Goal: Transaction & Acquisition: Obtain resource

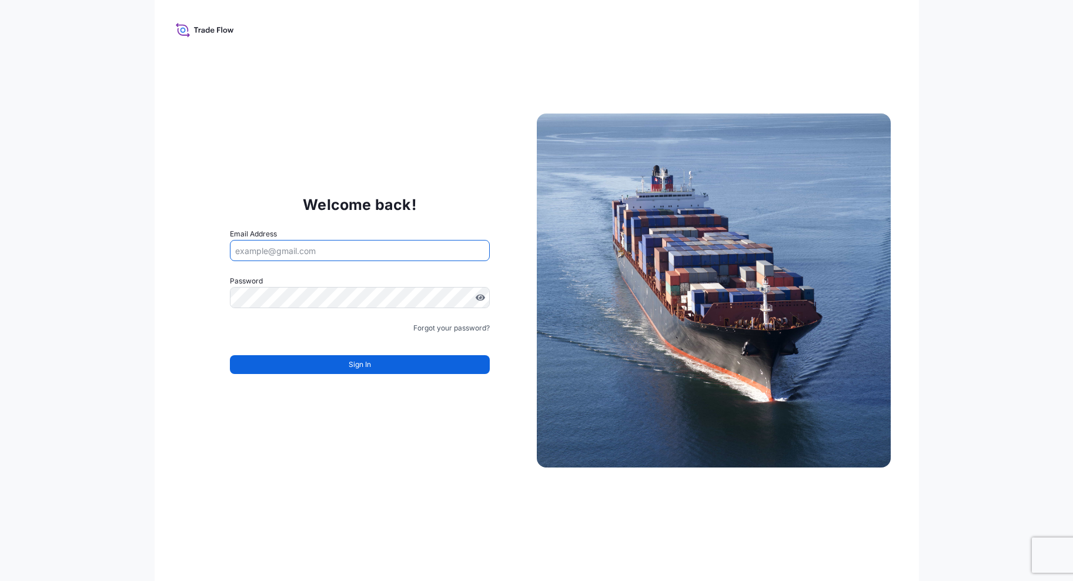
click at [396, 258] on input "Email Address" at bounding box center [360, 250] width 260 height 21
type input "[PERSON_NAME][EMAIL_ADDRESS][PERSON_NAME][DOMAIN_NAME]"
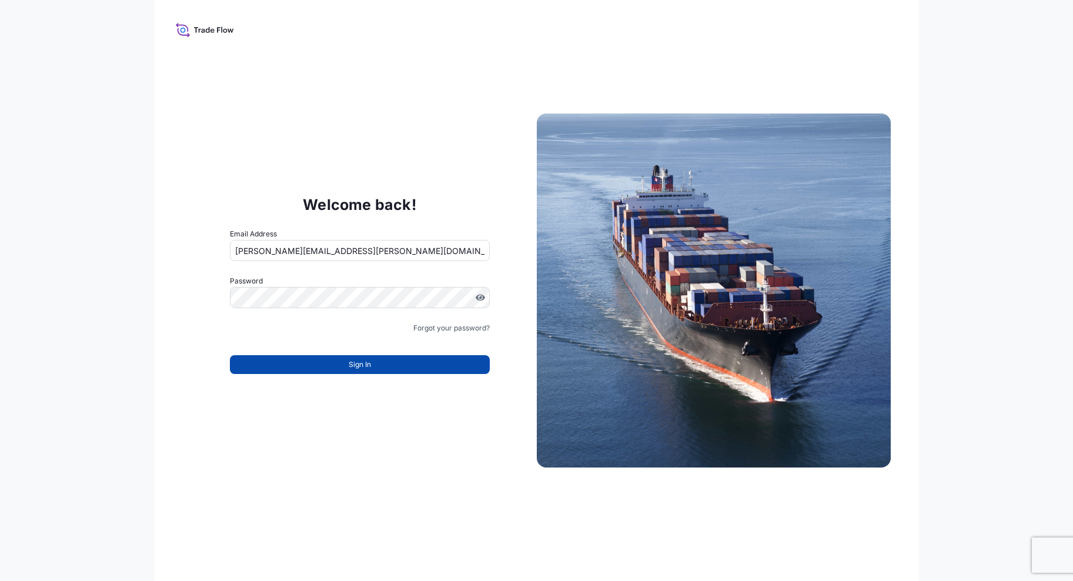
click at [329, 359] on button "Sign In" at bounding box center [360, 364] width 260 height 19
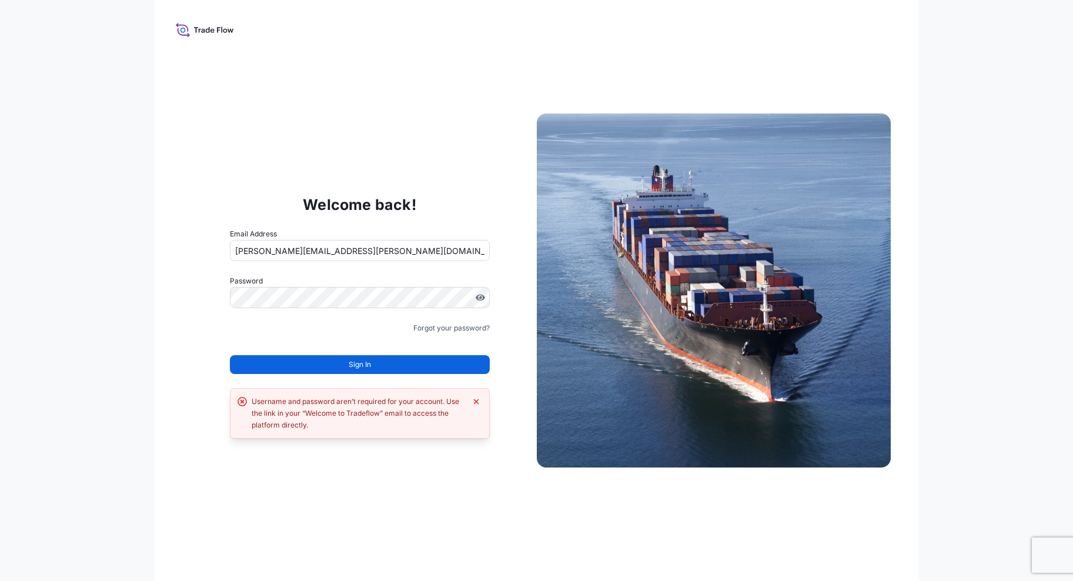
click at [395, 255] on input "[PERSON_NAME][EMAIL_ADDRESS][PERSON_NAME][DOMAIN_NAME]" at bounding box center [360, 250] width 260 height 21
click at [396, 168] on div "Welcome back! Email Address [PERSON_NAME][EMAIL_ADDRESS][PERSON_NAME][DOMAIN_NA…" at bounding box center [537, 290] width 764 height 581
click at [383, 364] on button "Sign In" at bounding box center [360, 364] width 260 height 19
click at [375, 362] on button "Sign In" at bounding box center [360, 364] width 260 height 19
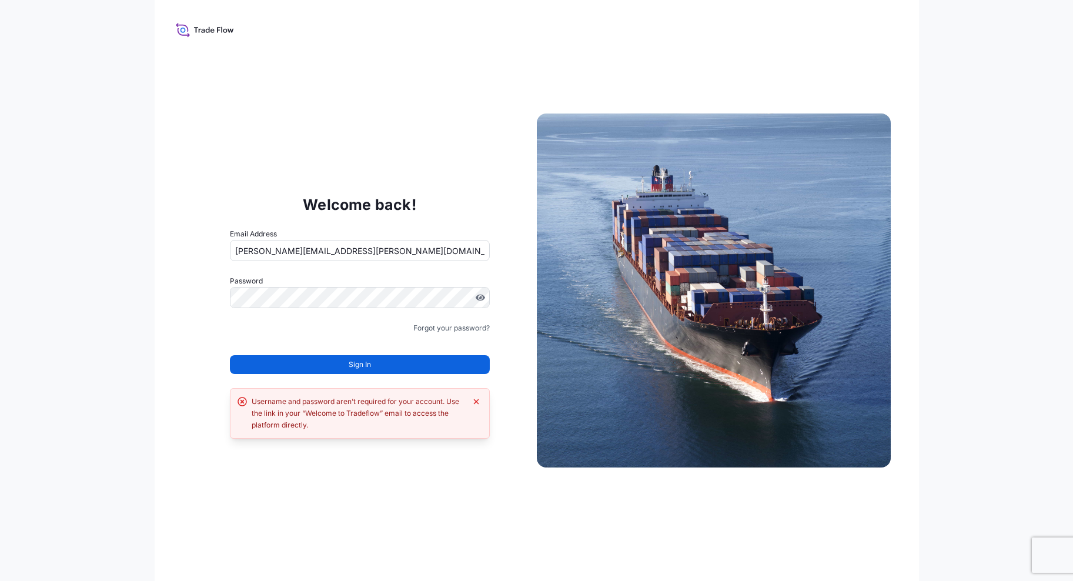
click at [375, 362] on button "Sign In" at bounding box center [360, 364] width 260 height 19
click at [382, 368] on button "Sign In" at bounding box center [360, 364] width 260 height 19
click at [448, 246] on input "[PERSON_NAME][EMAIL_ADDRESS][PERSON_NAME][DOMAIN_NAME]" at bounding box center [360, 250] width 260 height 21
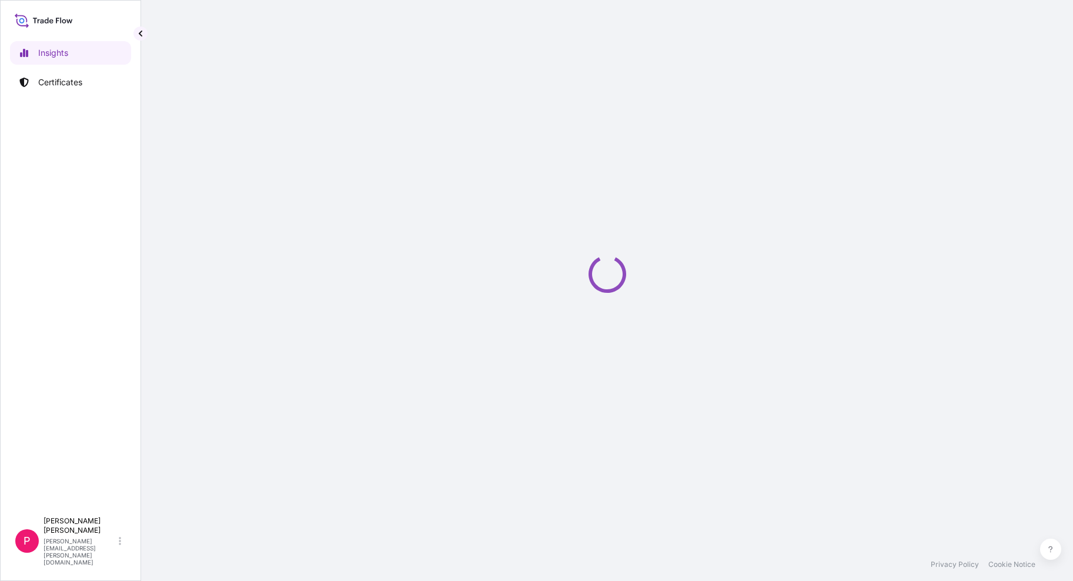
select select "2025"
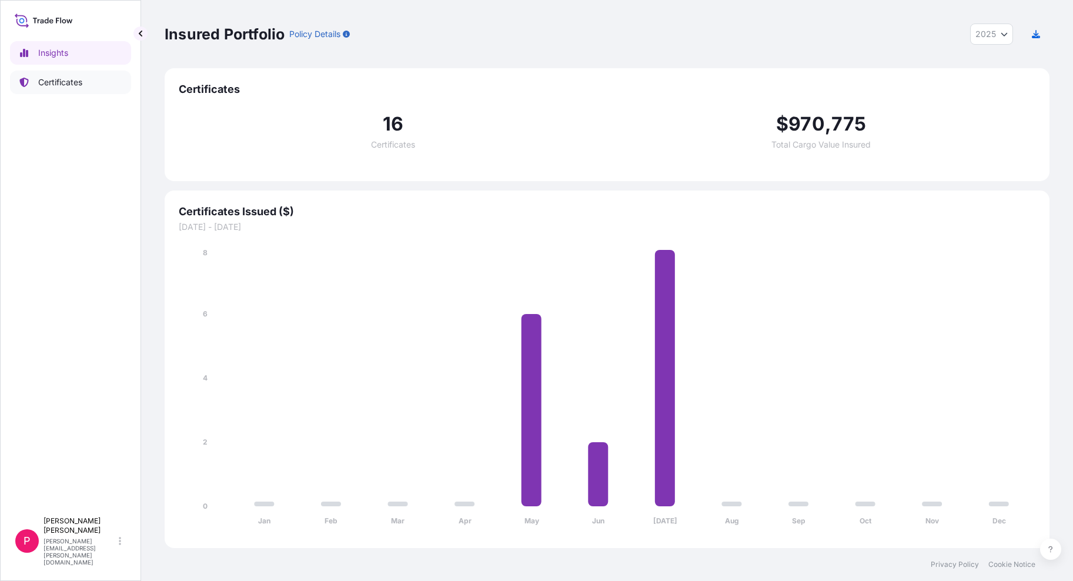
click at [65, 80] on p "Certificates" at bounding box center [60, 82] width 44 height 12
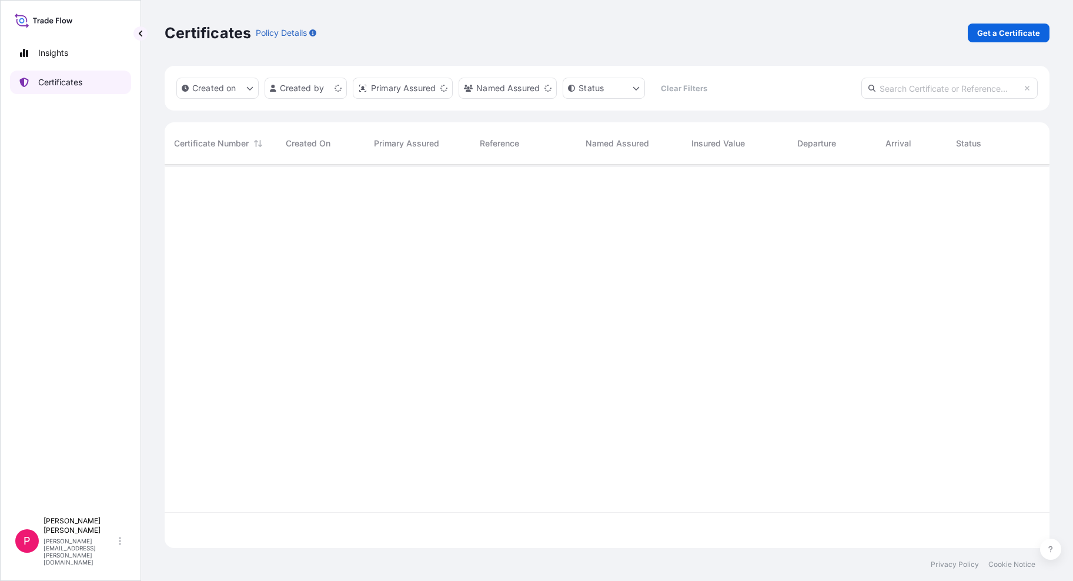
scroll to position [381, 876]
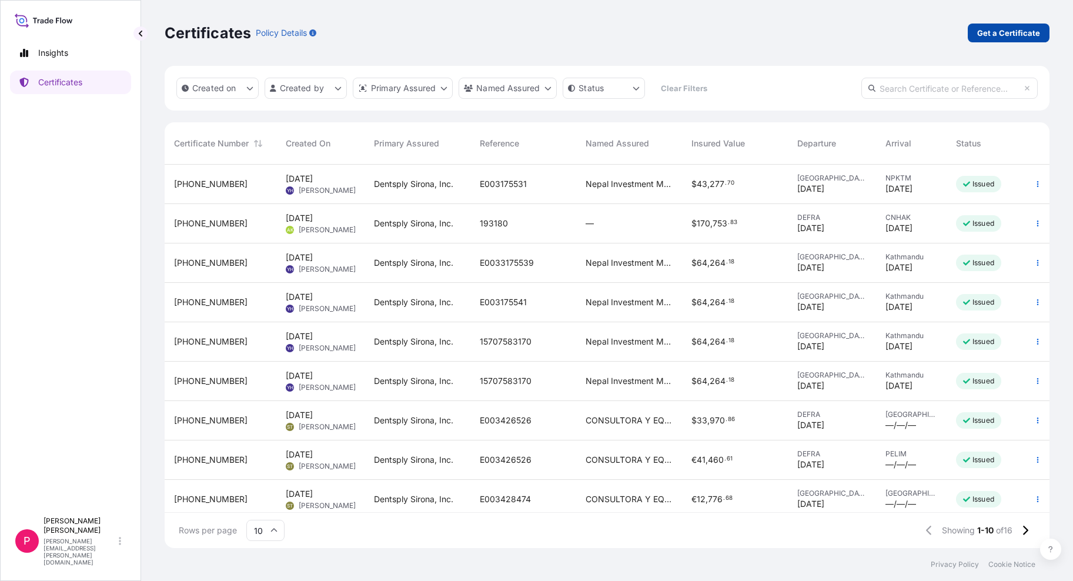
click at [1017, 34] on p "Get a Certificate" at bounding box center [1008, 33] width 63 height 12
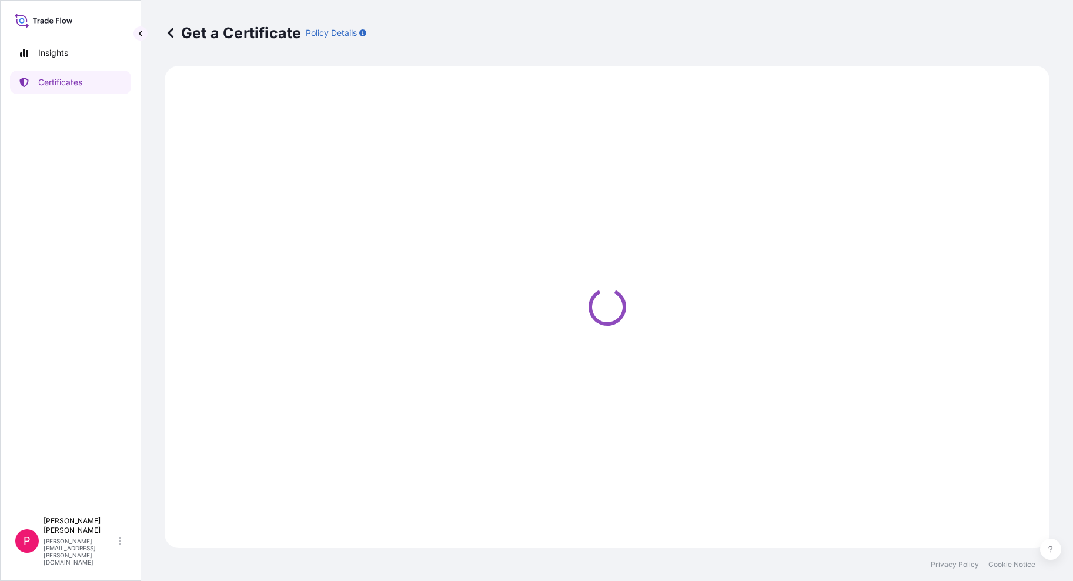
select select "Barge"
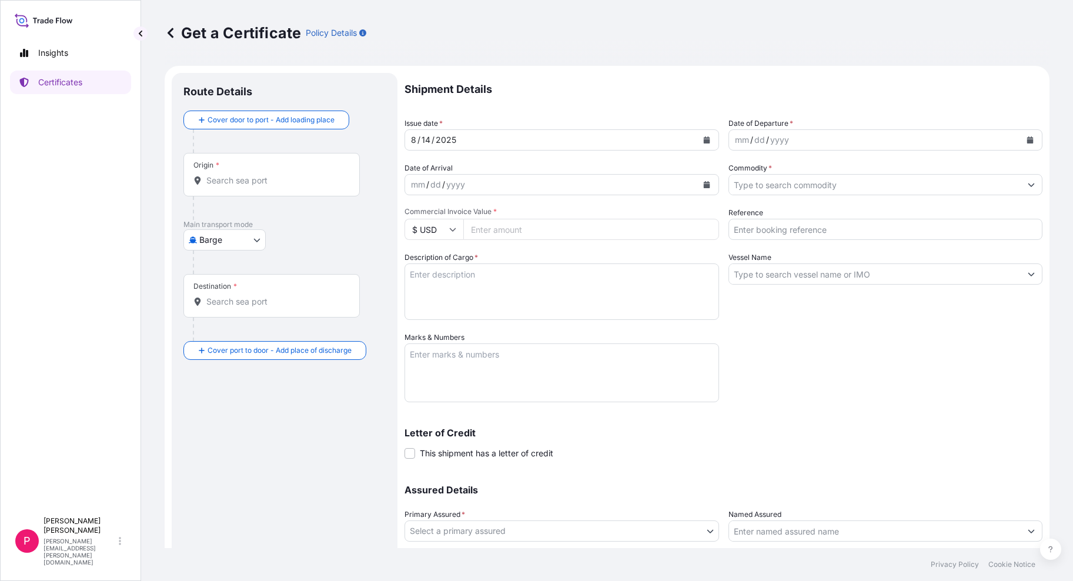
click at [1024, 143] on button "Calendar" at bounding box center [1030, 140] width 19 height 19
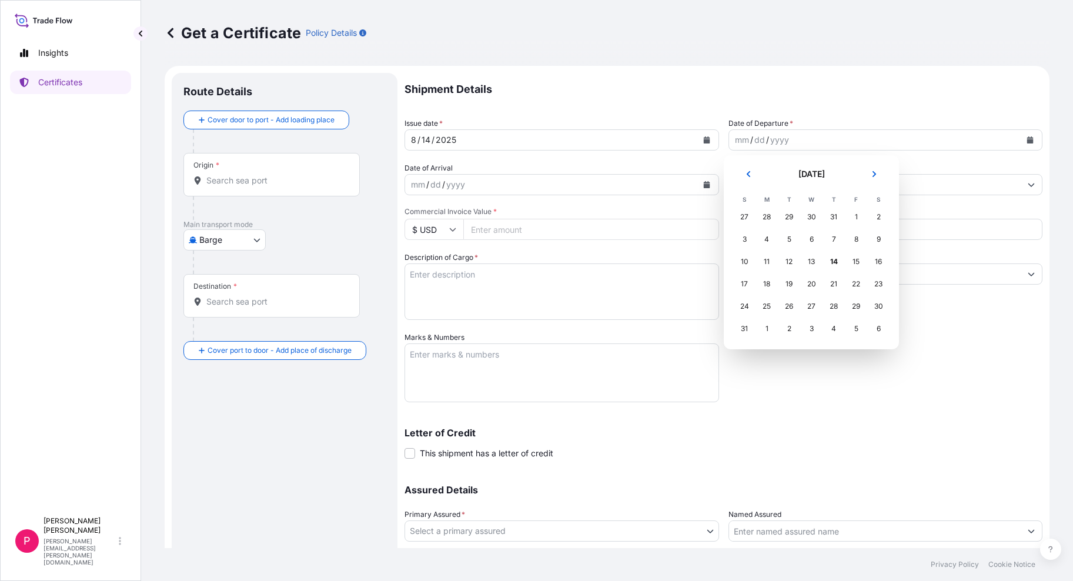
click at [790, 216] on div "29" at bounding box center [789, 216] width 21 height 21
click at [789, 216] on div "29" at bounding box center [789, 216] width 21 height 21
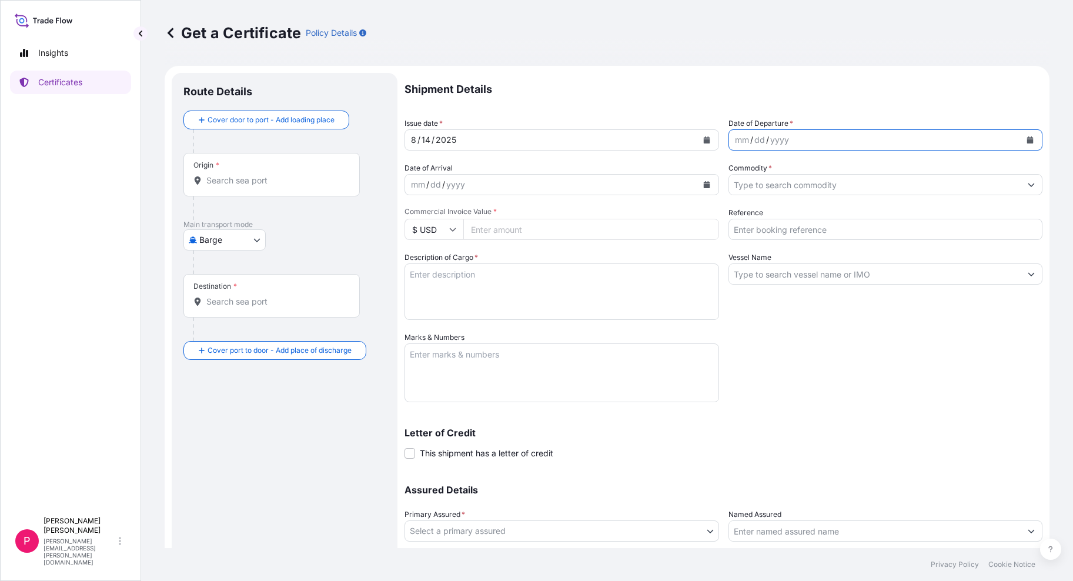
click at [979, 143] on div "mm / dd / yyyy" at bounding box center [875, 139] width 292 height 21
click at [1027, 141] on icon "Calendar" at bounding box center [1030, 139] width 6 height 7
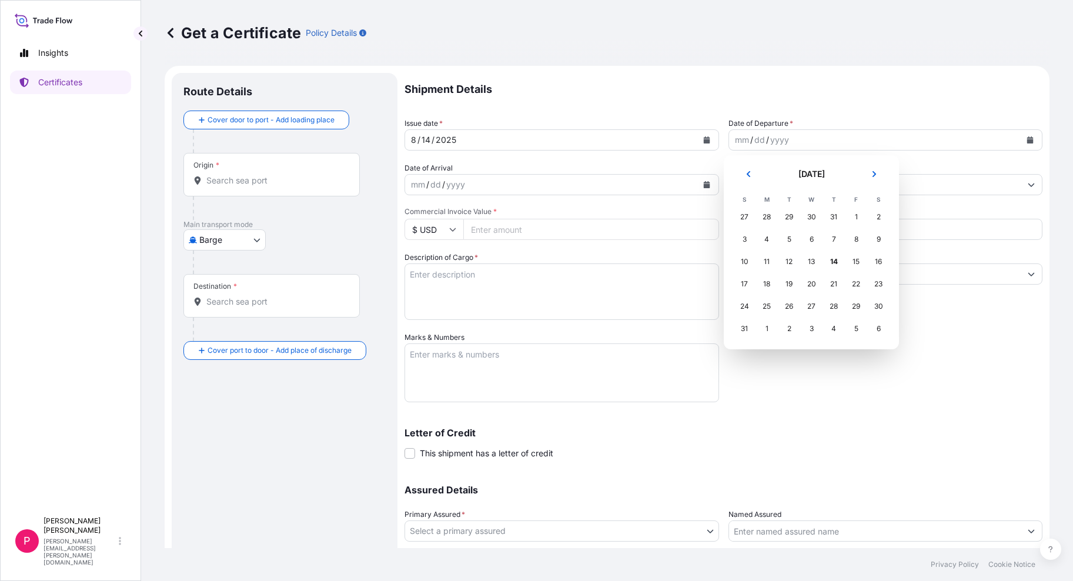
click at [792, 214] on div "29" at bounding box center [789, 216] width 21 height 21
click at [791, 214] on div "29" at bounding box center [789, 216] width 21 height 21
click at [744, 176] on button "Previous" at bounding box center [749, 174] width 26 height 19
click at [792, 305] on div "29" at bounding box center [789, 306] width 21 height 21
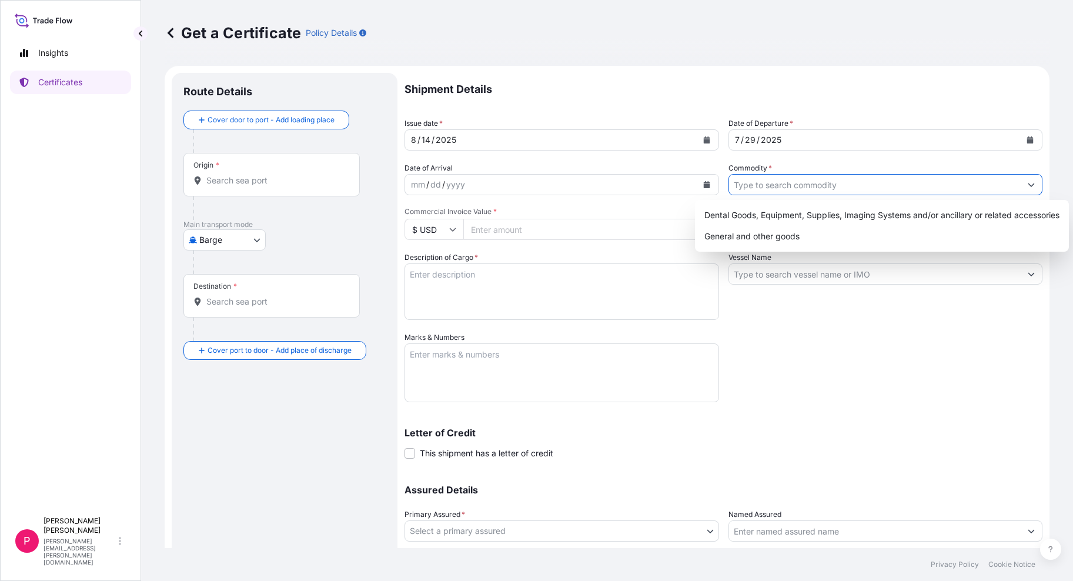
click at [1028, 183] on icon "Show suggestions" at bounding box center [1031, 184] width 7 height 7
click at [932, 215] on div "Dental Goods, Equipment, Supplies, Imaging Systems and/or ancillary or related …" at bounding box center [882, 215] width 365 height 21
type input "Dental Goods, Equipment, Supplies, Imaging Systems and/or ancillary or related …"
click at [455, 231] on icon at bounding box center [452, 229] width 7 height 7
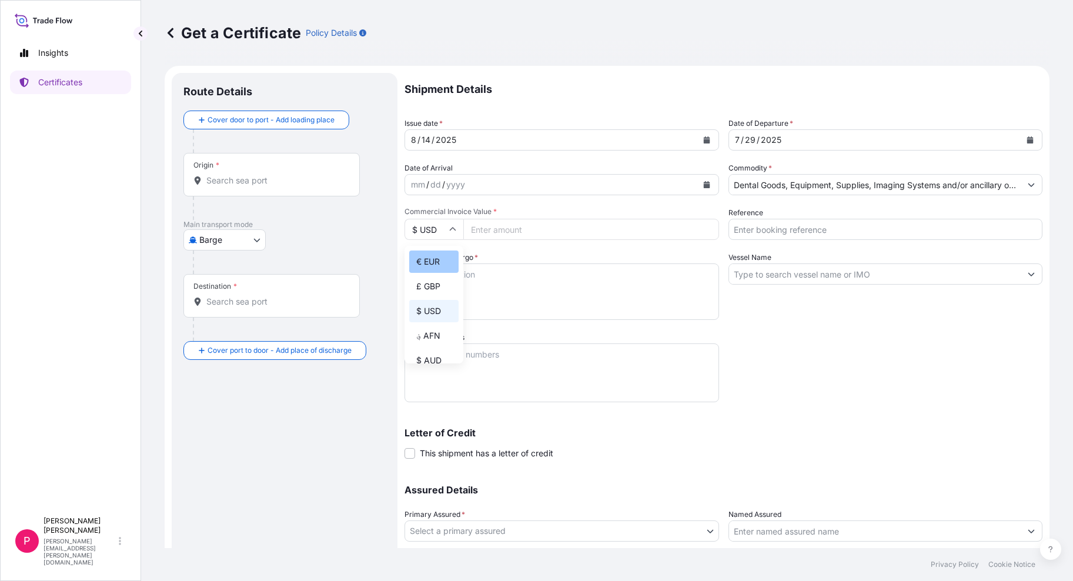
click at [442, 256] on div "€ EUR" at bounding box center [433, 262] width 49 height 22
type input "€ EUR"
click at [498, 233] on input "Commercial Invoice Value *" at bounding box center [591, 229] width 256 height 21
paste input "8.42"
drag, startPoint x: 513, startPoint y: 225, endPoint x: 431, endPoint y: 231, distance: 82.6
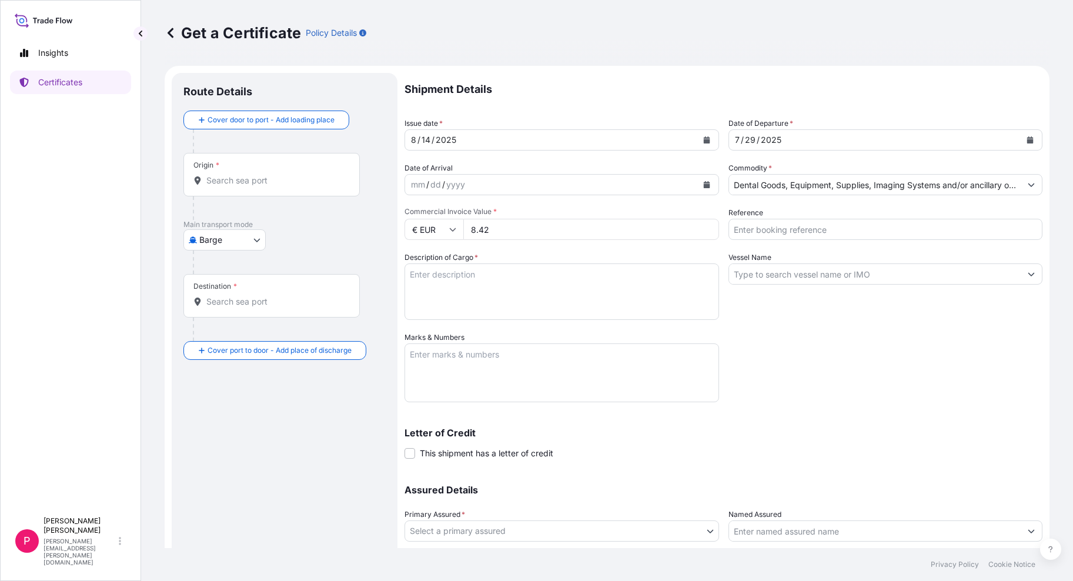
click at [431, 231] on div "€ EUR 8.42" at bounding box center [562, 229] width 315 height 21
type input "8421.10"
click at [863, 234] on input "Reference" at bounding box center [886, 229] width 315 height 21
type input "20962"
click at [540, 290] on textarea "Description of Cargo *" at bounding box center [562, 291] width 315 height 56
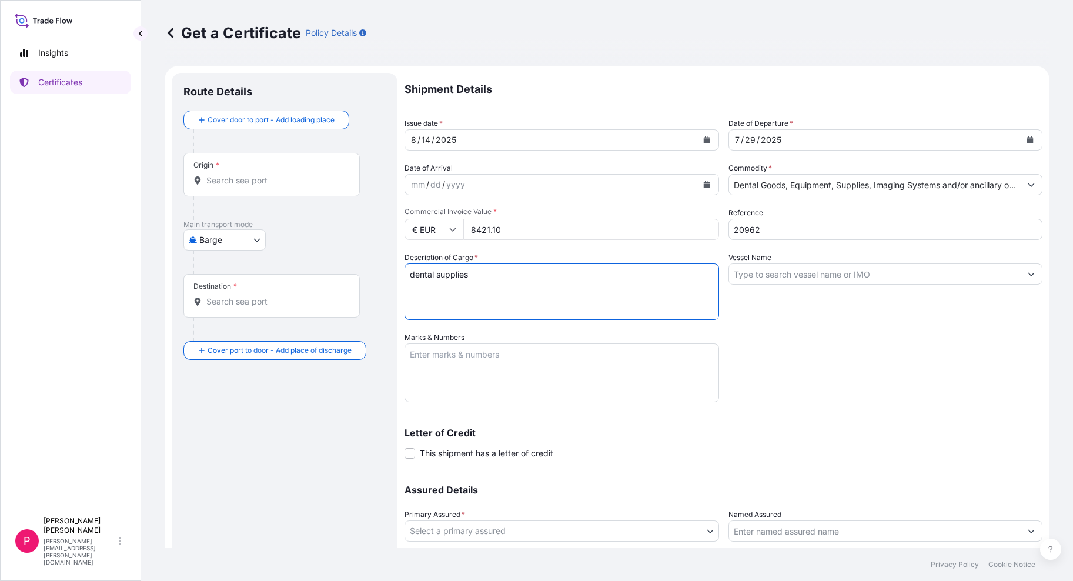
type textarea "dental supplies"
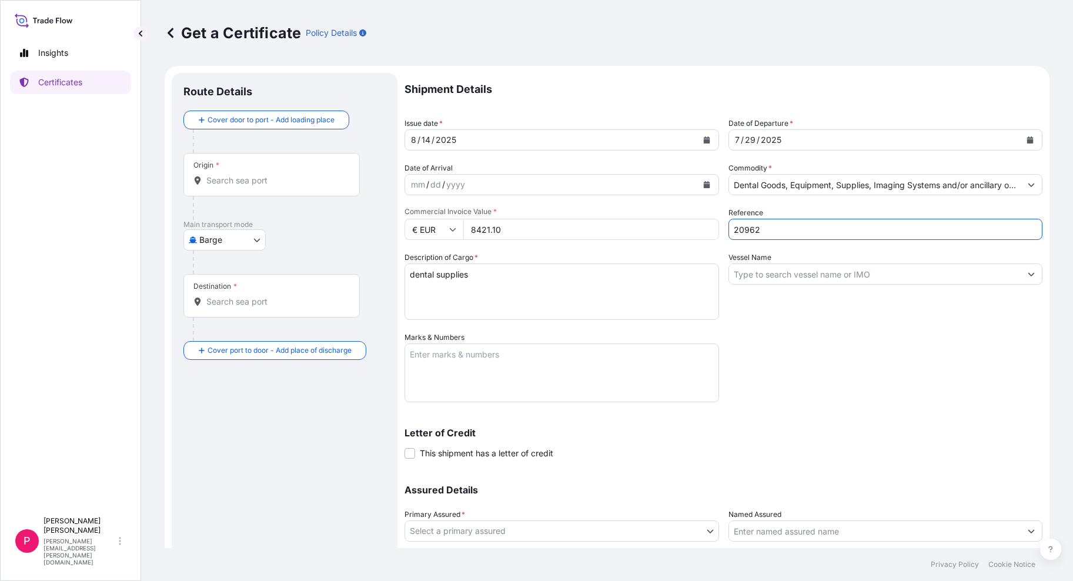
drag, startPoint x: 774, startPoint y: 228, endPoint x: 641, endPoint y: 217, distance: 133.4
click at [638, 219] on div "Shipment Details Issue date * 8 / 14 / 2025 Date of Departure * 7 / 29 / 2025 D…" at bounding box center [724, 331] width 638 height 516
paste input "50009801"
type input "250009801"
click at [908, 375] on div "Shipment Details Issue date * 8 / 14 / 2025 Date of Departure * 7 / 29 / 2025 D…" at bounding box center [724, 331] width 638 height 516
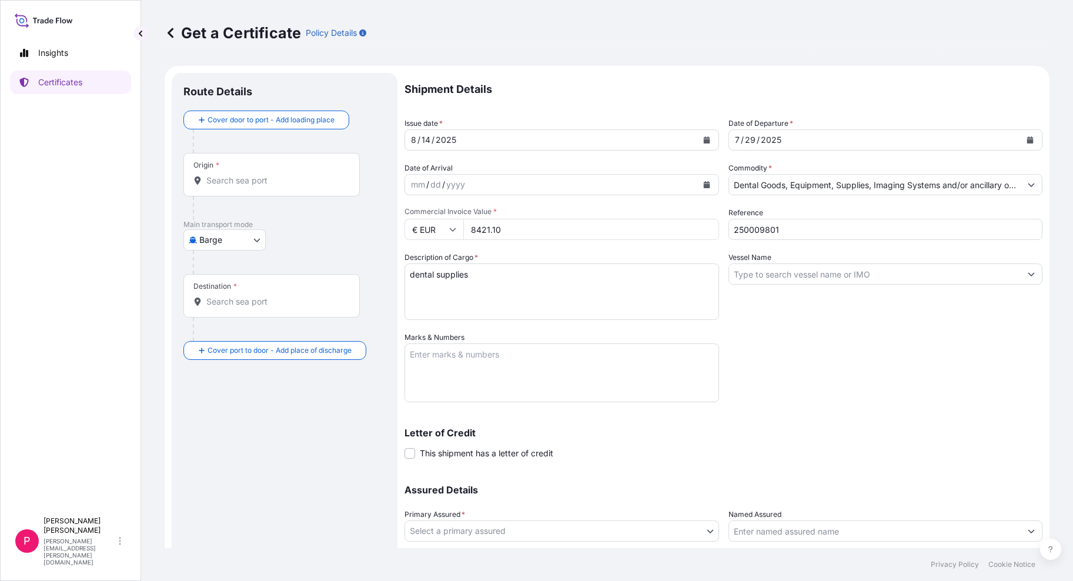
click at [1026, 269] on button "Show suggestions" at bounding box center [1031, 273] width 21 height 21
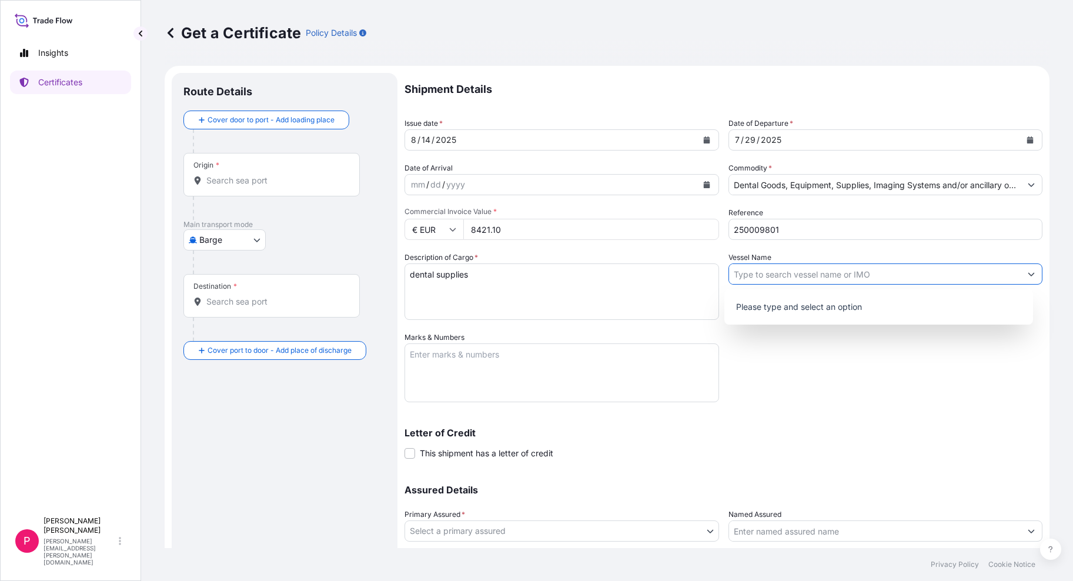
click at [1026, 269] on button "Show suggestions" at bounding box center [1031, 273] width 21 height 21
click at [252, 240] on body "0 options available. Insights Certificates P Patrick Stephan     patrick.stepha…" at bounding box center [536, 290] width 1073 height 581
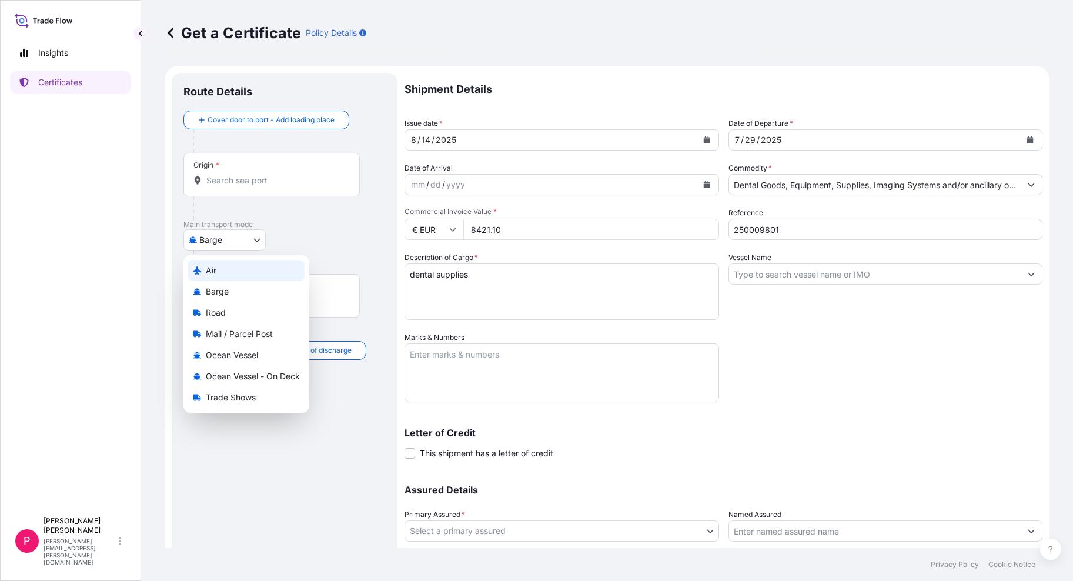
click at [218, 266] on div "Air" at bounding box center [246, 270] width 116 height 21
select select "Air"
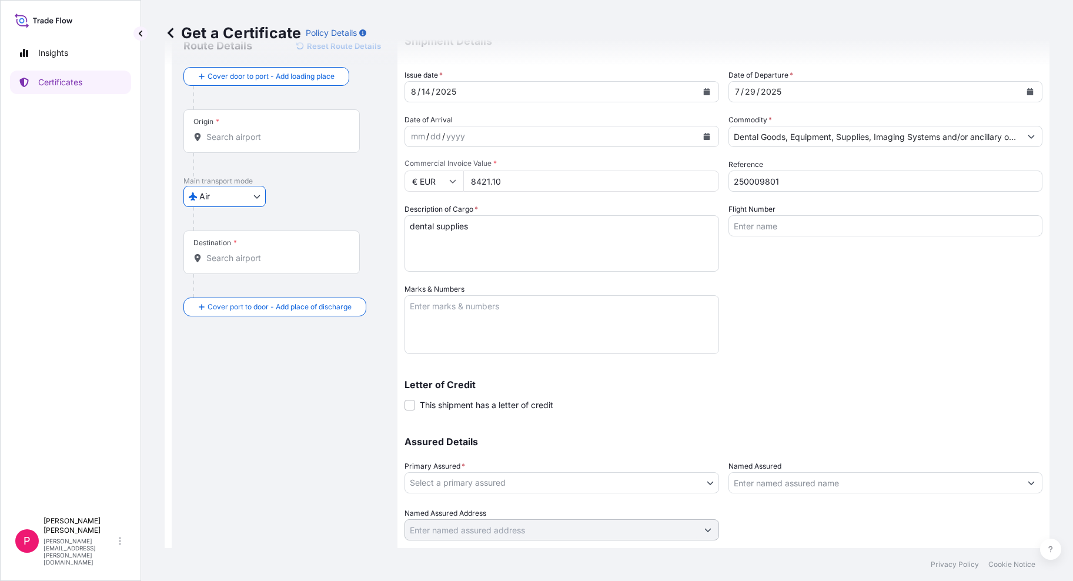
scroll to position [59, 0]
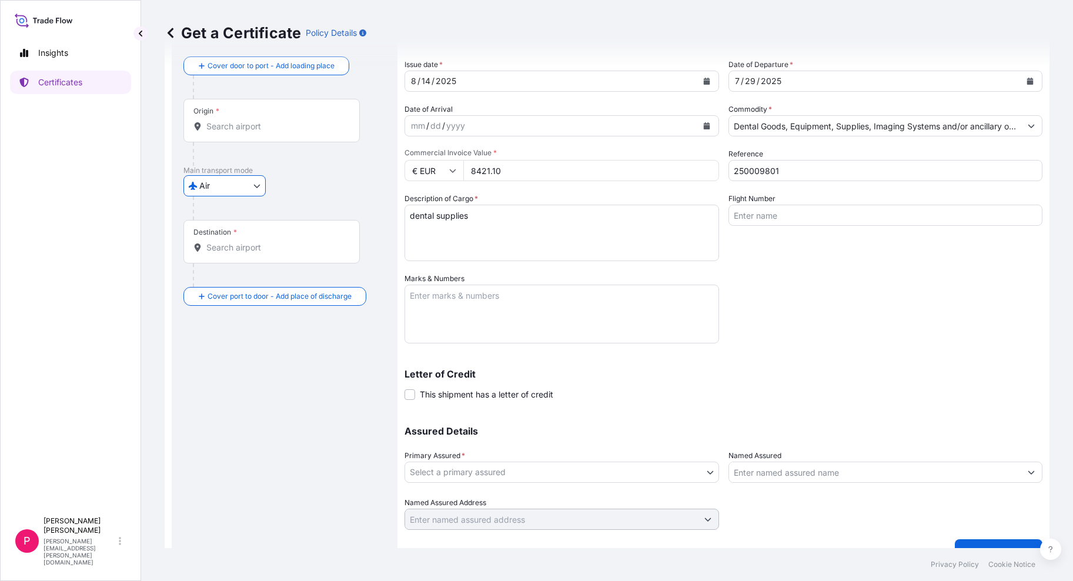
click at [857, 339] on div "Shipment Details Issue date * 8 / 14 / 2025 Date of Departure * 7 / 29 / 2025 D…" at bounding box center [724, 272] width 638 height 516
click at [628, 320] on textarea "Marks & Numbers" at bounding box center [562, 314] width 315 height 59
type textarea "20962"
click at [794, 213] on input "Flight Number" at bounding box center [886, 215] width 315 height 21
paste input "1Z8034840494945277"
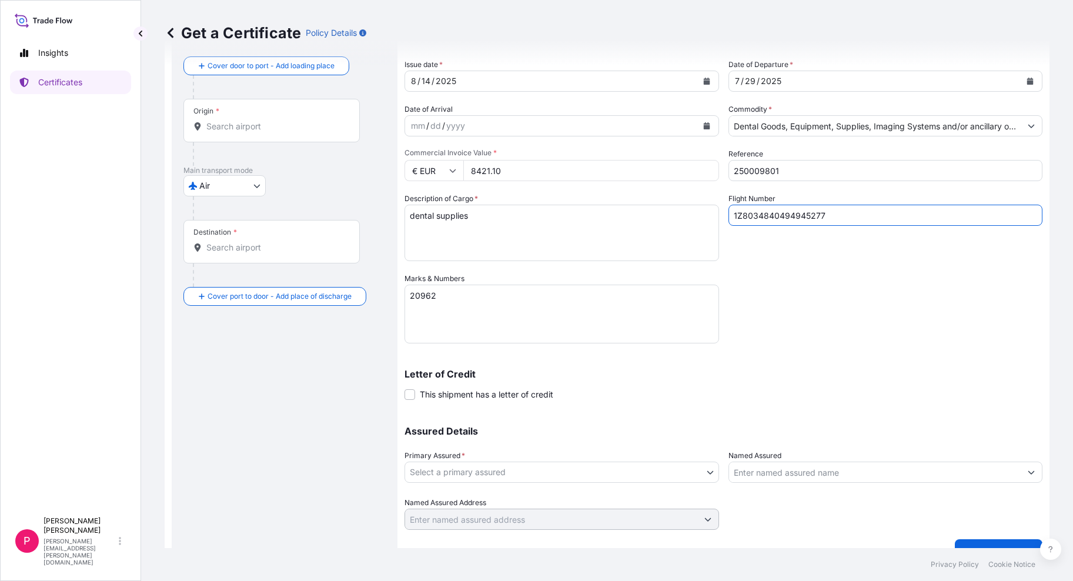
type input "1Z8034840494945277"
click at [880, 279] on div "Shipment Details Issue date * 8 / 14 / 2025 Date of Departure * 7 / 29 / 2025 D…" at bounding box center [724, 272] width 638 height 516
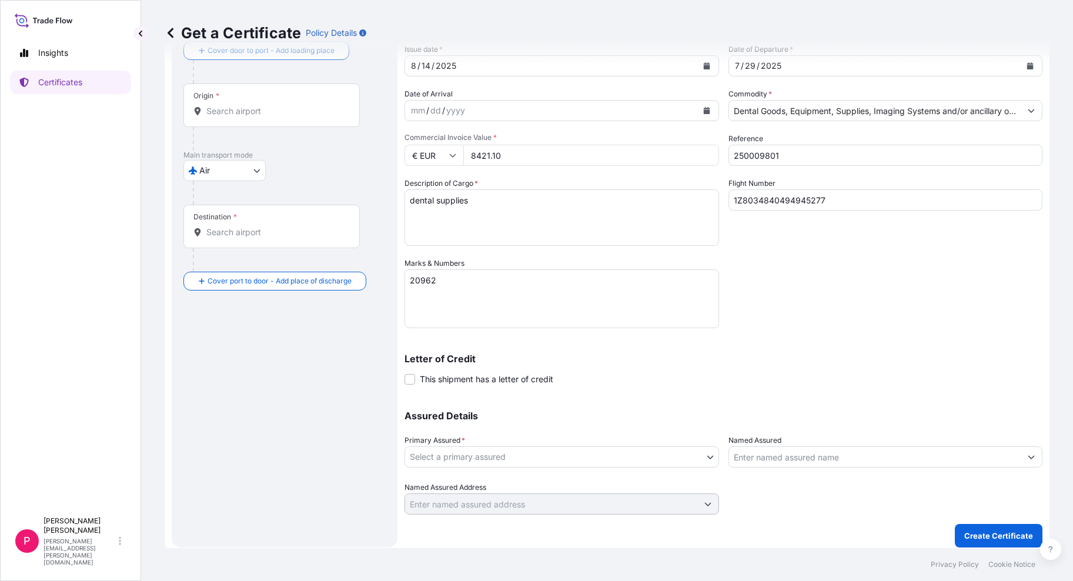
scroll to position [81, 0]
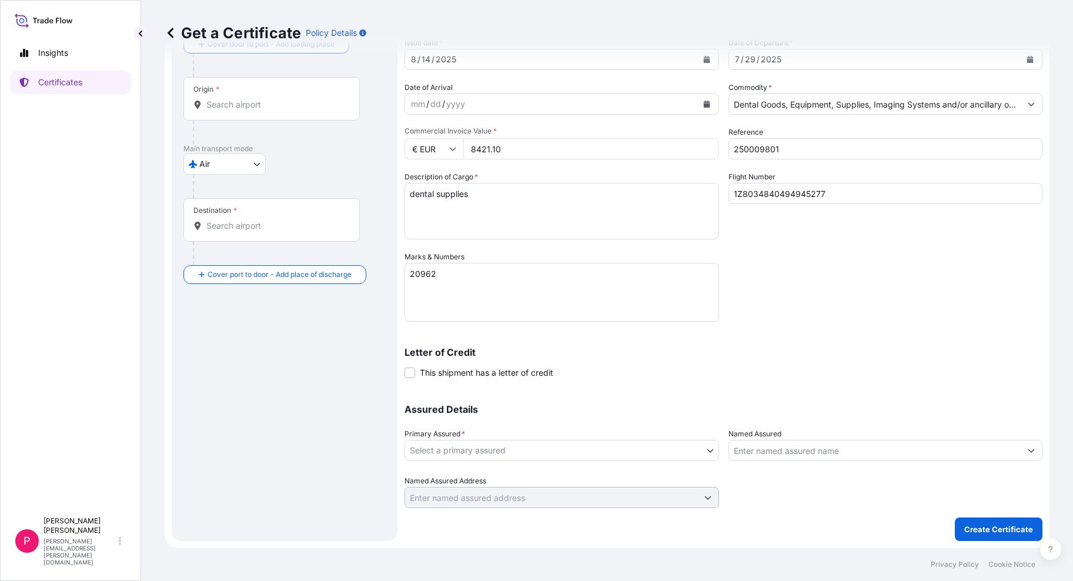
click at [465, 448] on body "Insights Certificates P Patrick Stephan     patrick.stephan@dentsplysirona.com …" at bounding box center [536, 290] width 1073 height 581
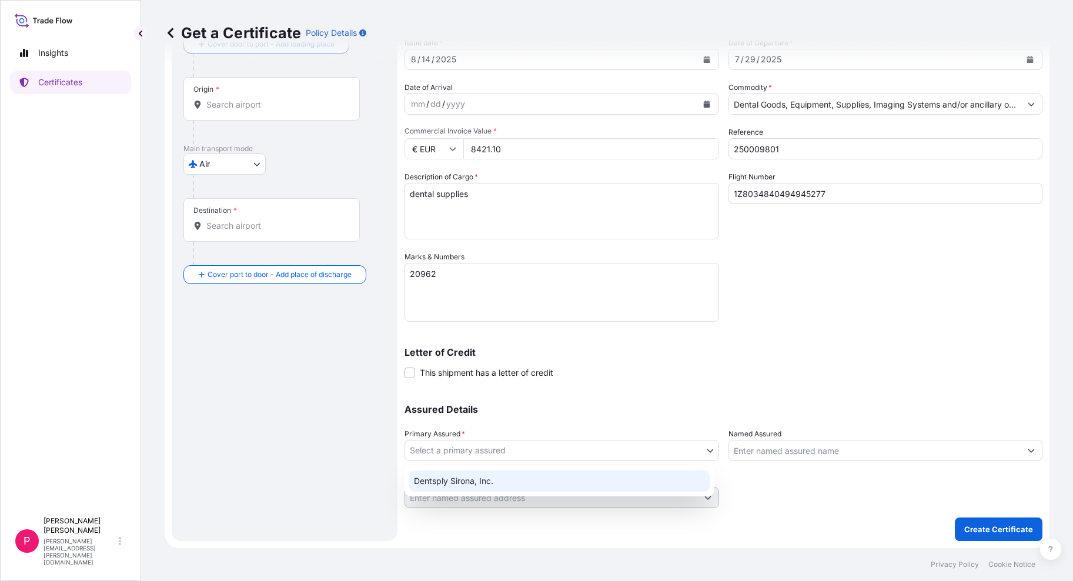
click at [477, 486] on div "Dentsply Sirona, Inc." at bounding box center [559, 480] width 301 height 21
select select "31488"
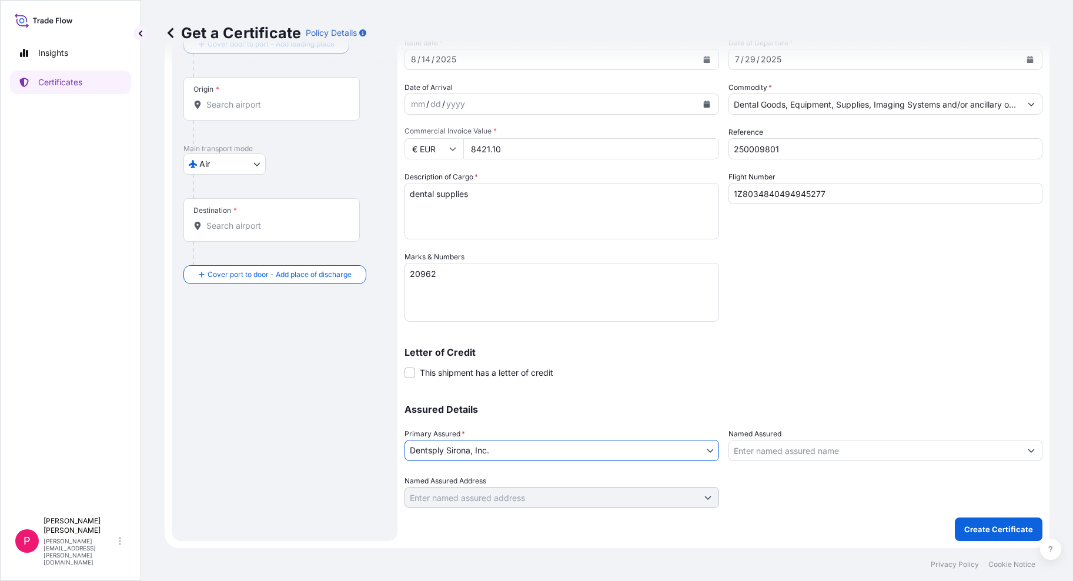
click at [871, 450] on input "Named Assured" at bounding box center [875, 450] width 292 height 21
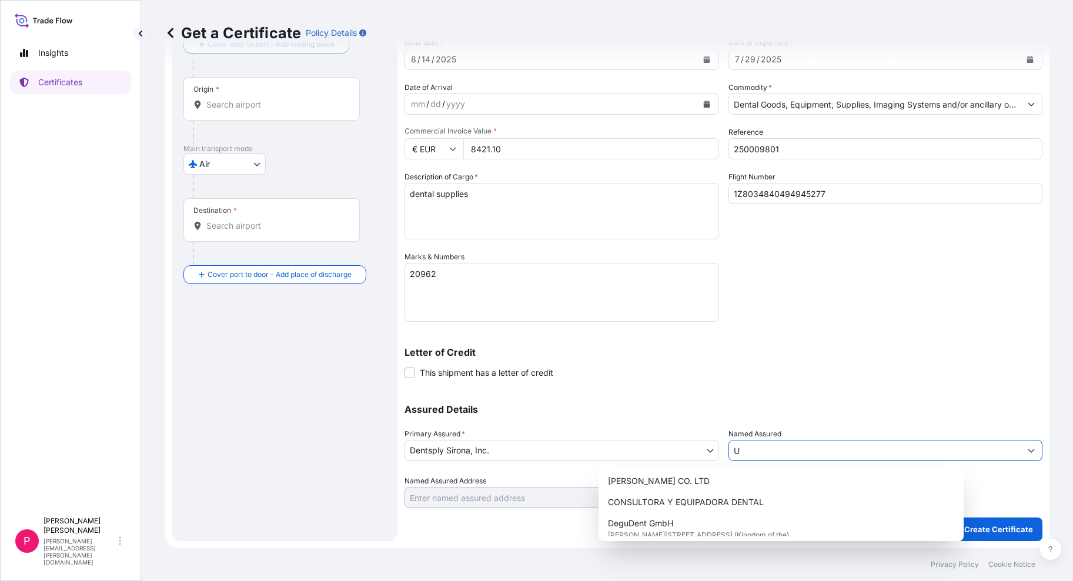
paste input "NIDENT AS SRL"
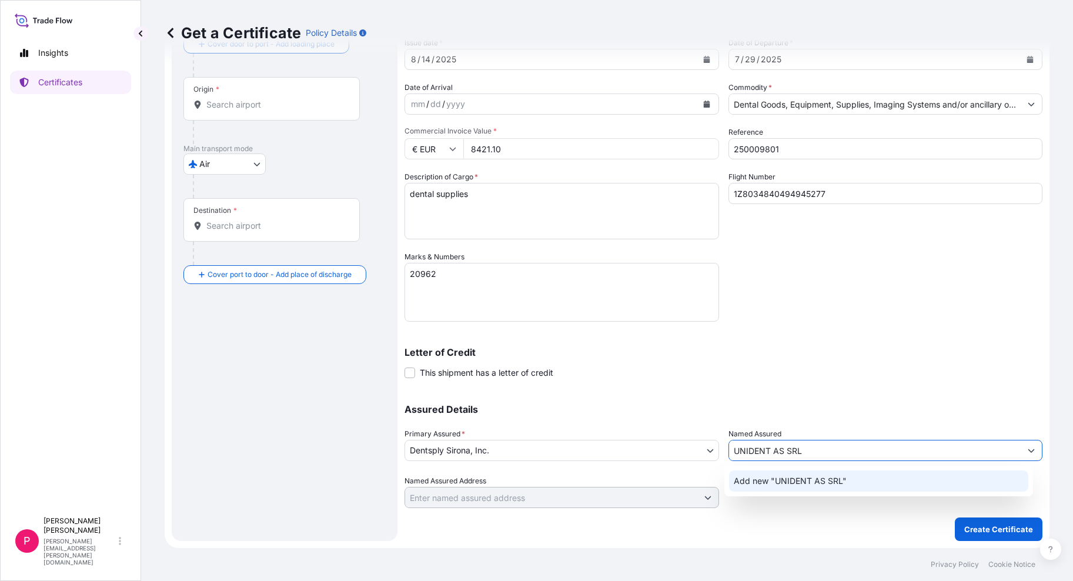
click at [832, 479] on span "Add new "UNIDENT AS SRL"" at bounding box center [790, 481] width 113 height 12
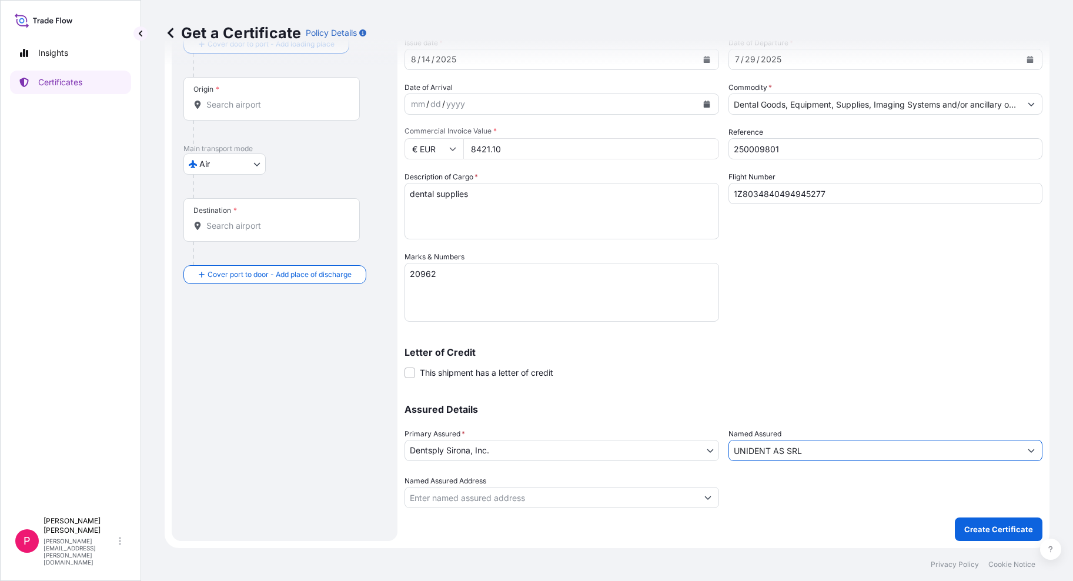
type input "UNIDENT AS SRL"
click at [814, 346] on div "Letter of Credit This shipment has a letter of credit Letter of credit * Letter…" at bounding box center [724, 355] width 638 height 45
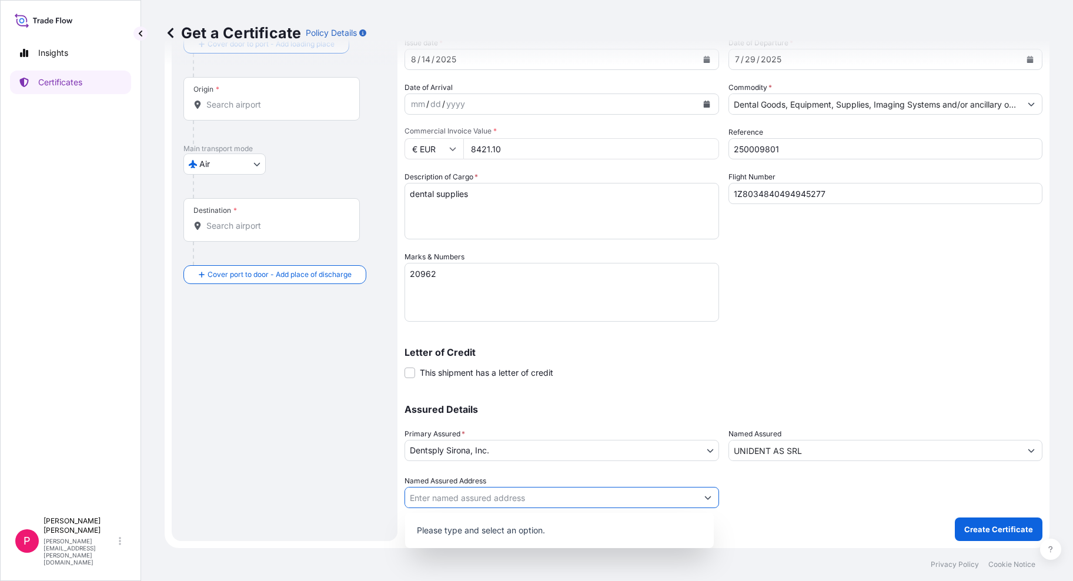
click at [698, 500] on button "Show suggestions" at bounding box center [707, 497] width 21 height 21
paste input "ul.Stefan cel Mare, 167/1"
type input "bul.Stefan cel Mare, 167/1"
click at [545, 490] on input "Named Assured Address" at bounding box center [551, 497] width 292 height 21
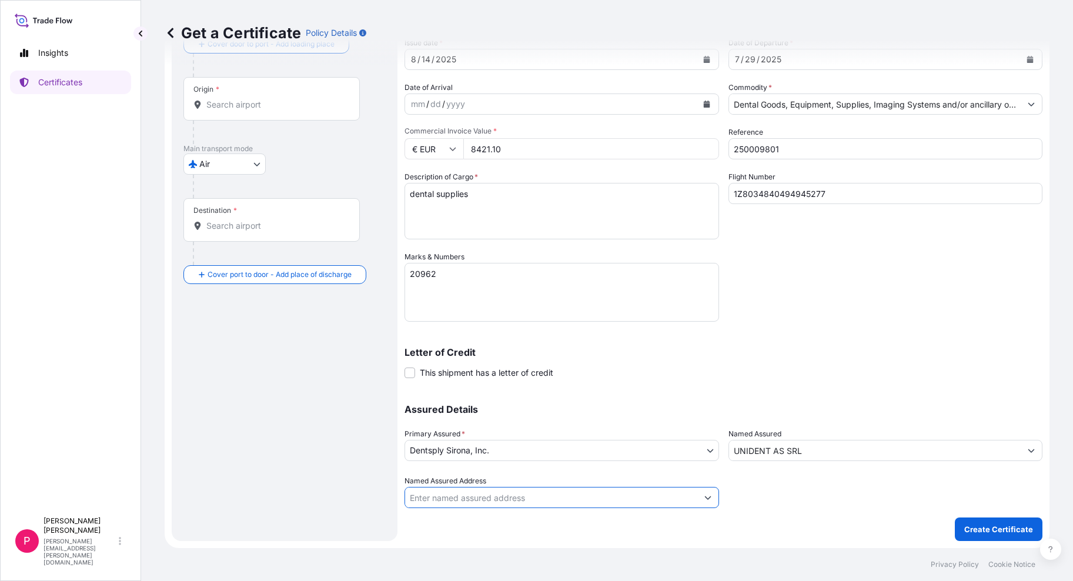
paste input "ISHINEV"
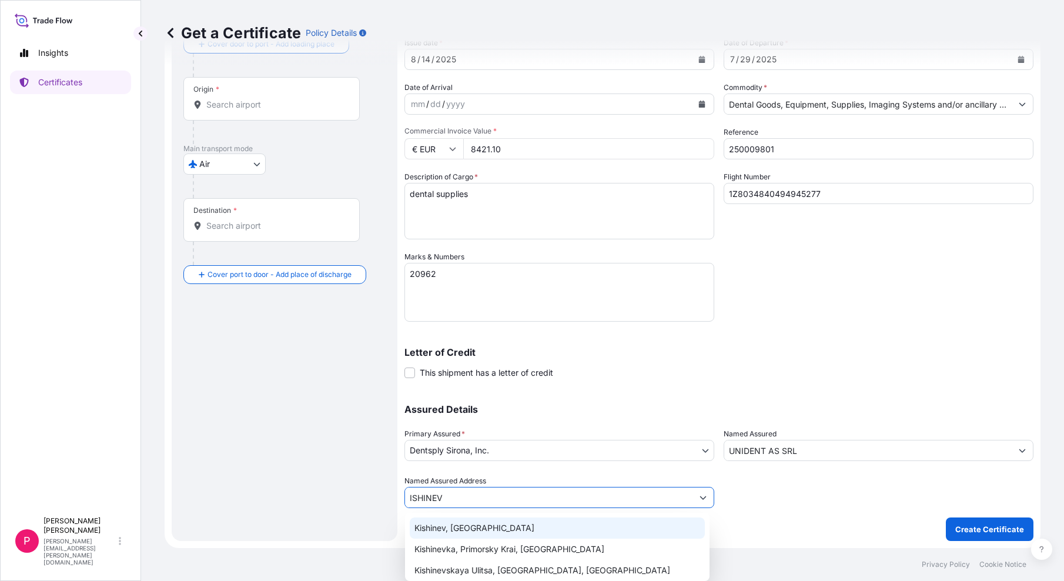
click at [488, 525] on div "Kishinev, Moldova" at bounding box center [557, 527] width 295 height 21
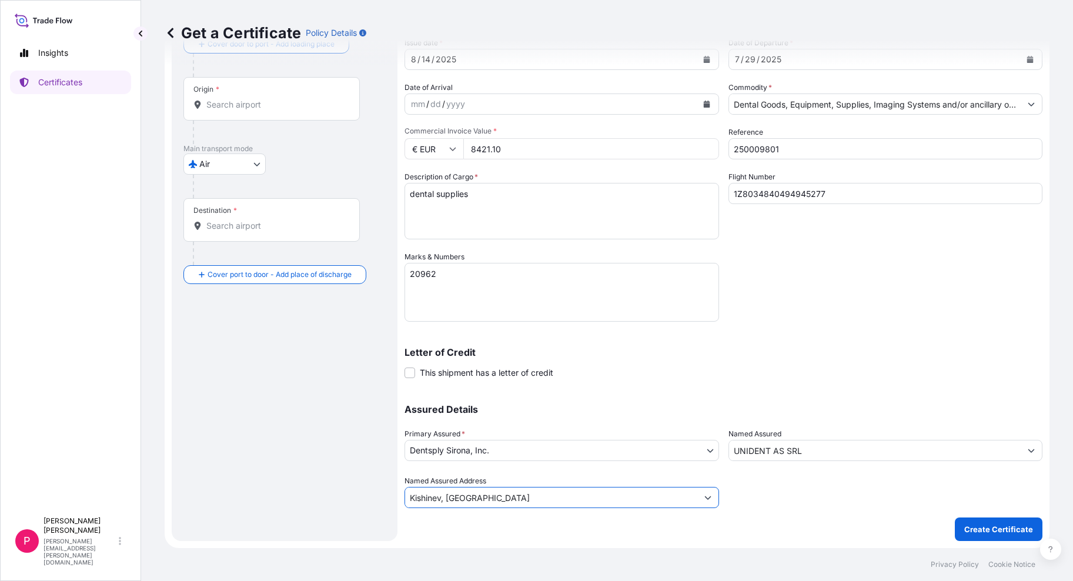
type input "Kishinev, Moldova"
click at [492, 525] on div "Shipment Details Issue date * 8 / 14 / 2025 Date of Departure * 7 / 29 / 2025 D…" at bounding box center [724, 266] width 638 height 549
click at [990, 524] on p "Create Certificate" at bounding box center [998, 529] width 69 height 12
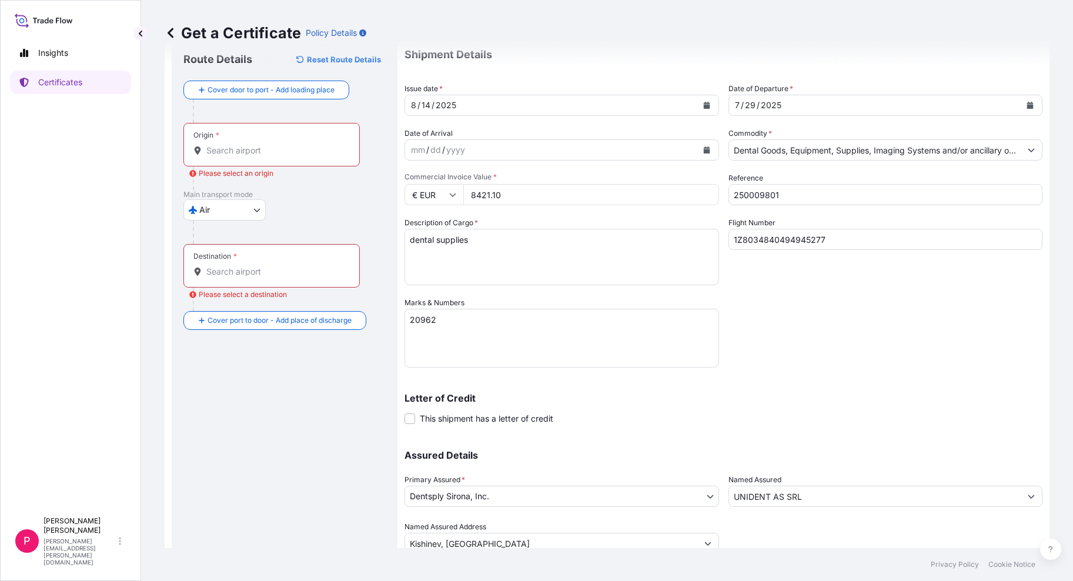
scroll to position [0, 0]
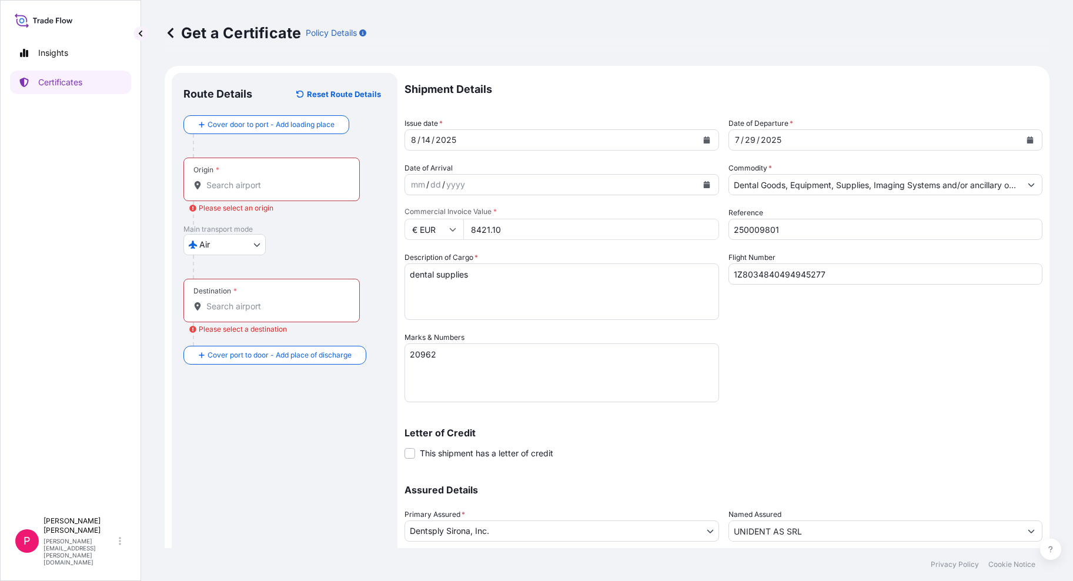
click at [308, 186] on input "Origin * Please select an origin" at bounding box center [275, 185] width 139 height 12
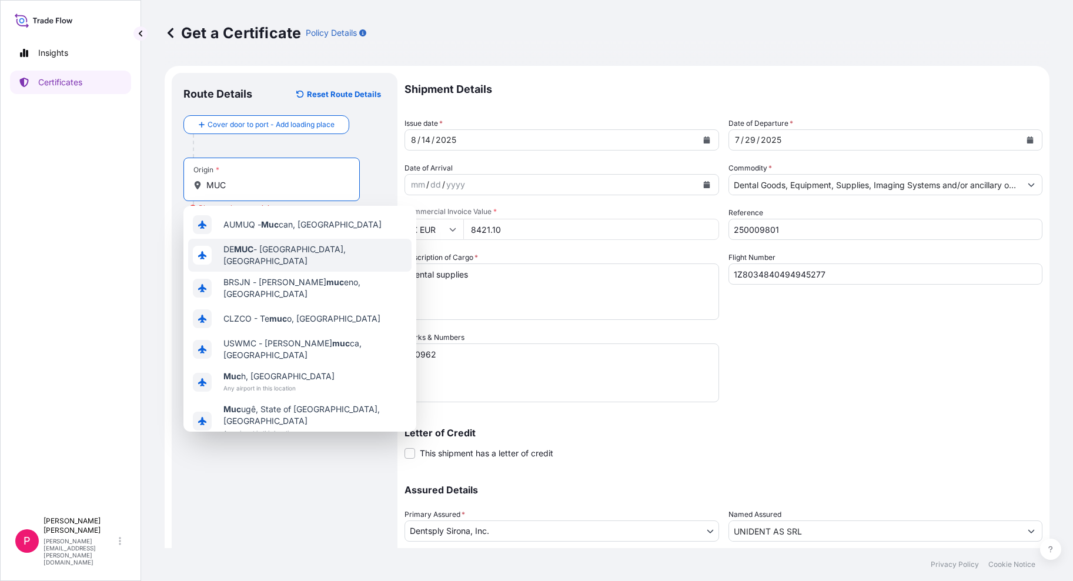
click at [319, 252] on span "DE MUC - Munchen, Germany" at bounding box center [314, 255] width 183 height 24
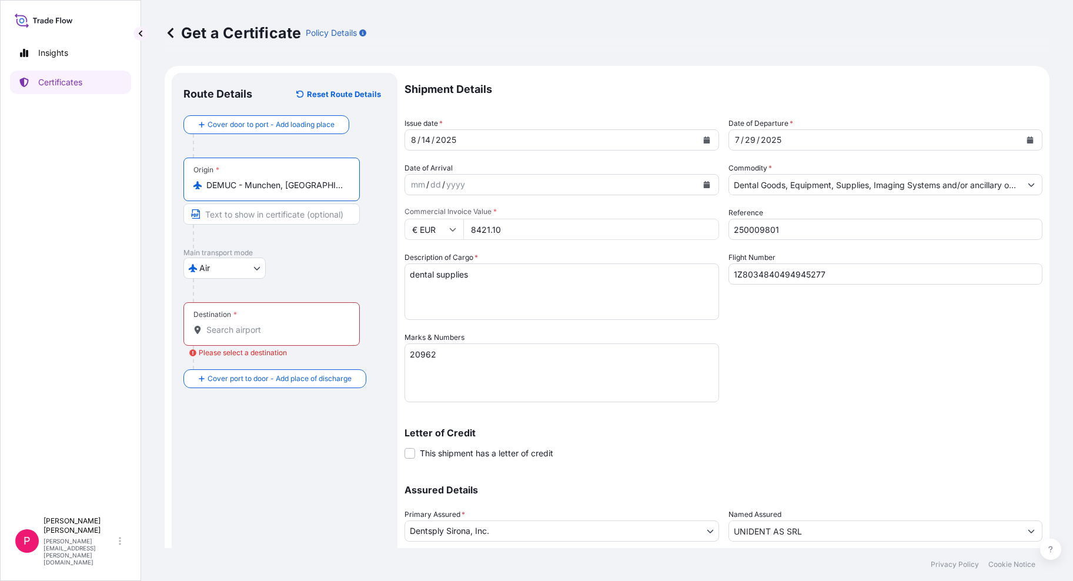
type input "DEMUC - Munchen, Germany"
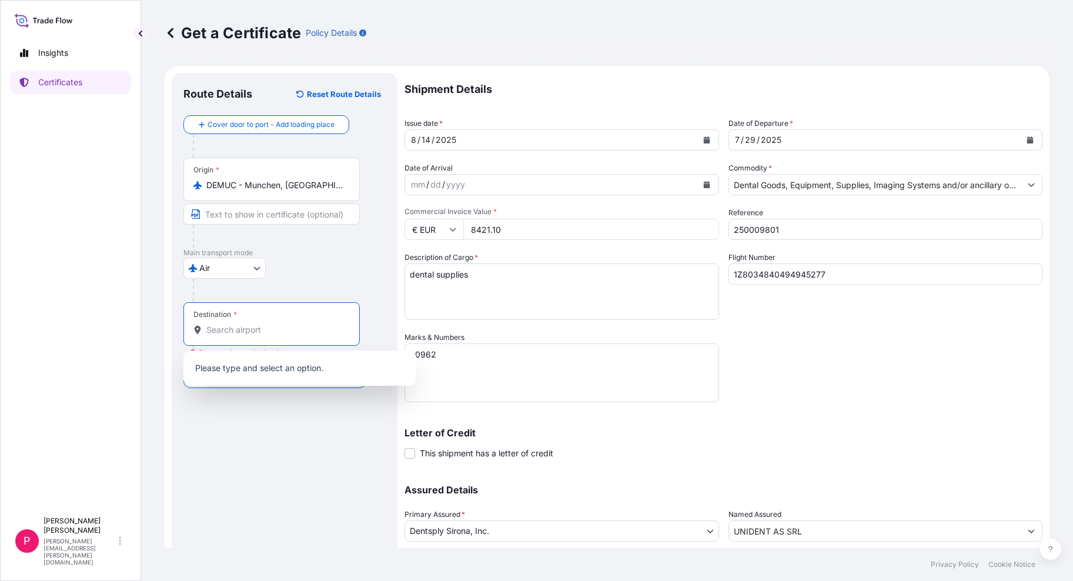
click at [284, 331] on input "Destination * Please select a destination" at bounding box center [275, 330] width 139 height 12
paste input "ISHINEV"
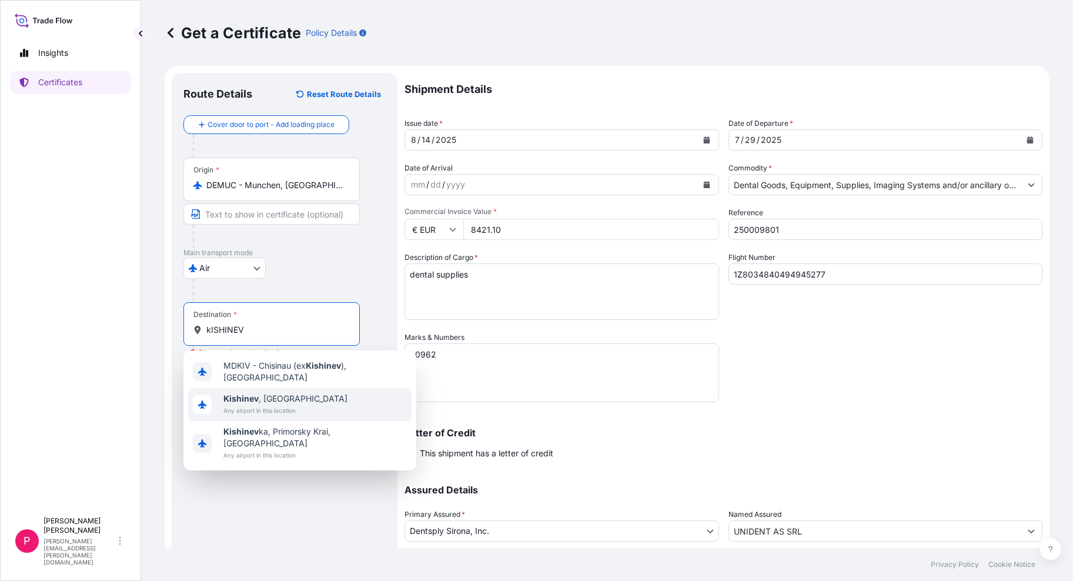
click at [268, 393] on span "Kishinev , Moldova" at bounding box center [285, 399] width 124 height 12
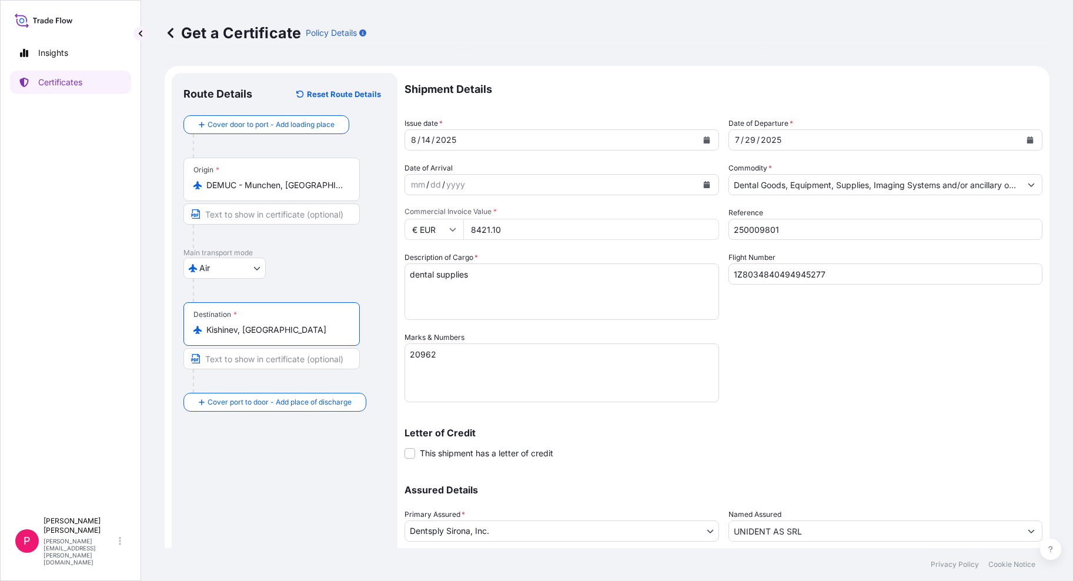
type input "Kishinev, Moldova"
click at [286, 488] on div "Route Details Reset Route Details Cover door to port - Add loading place Place …" at bounding box center [284, 347] width 202 height 525
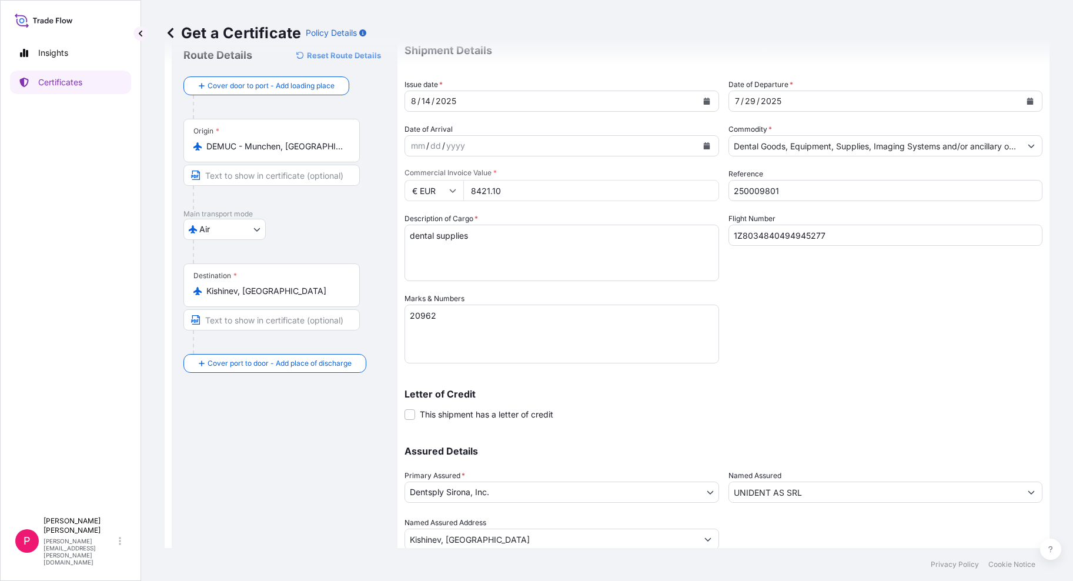
scroll to position [81, 0]
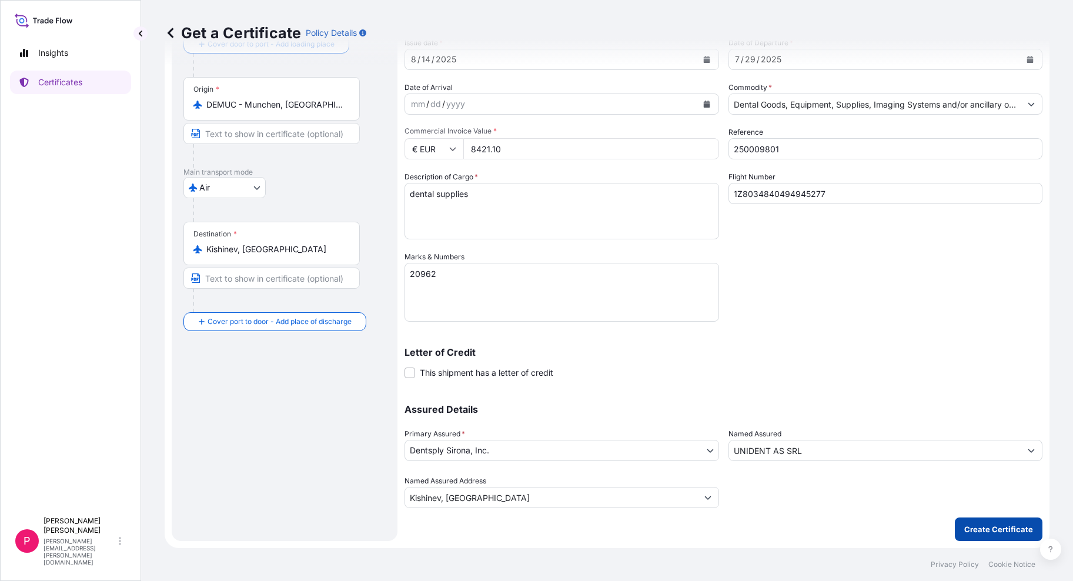
click at [1003, 529] on p "Create Certificate" at bounding box center [998, 529] width 69 height 12
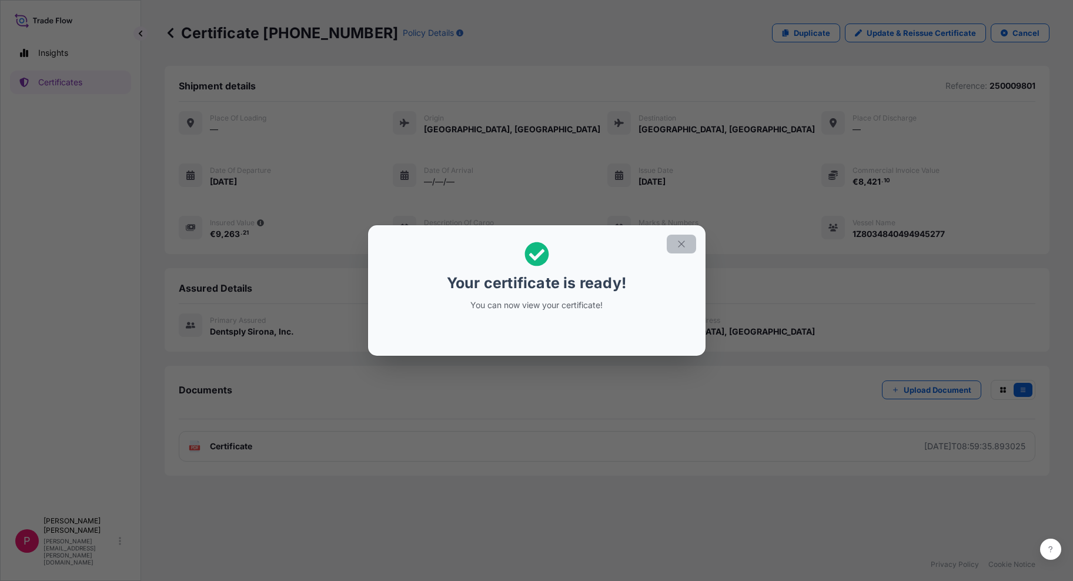
click at [677, 246] on icon "button" at bounding box center [681, 244] width 11 height 11
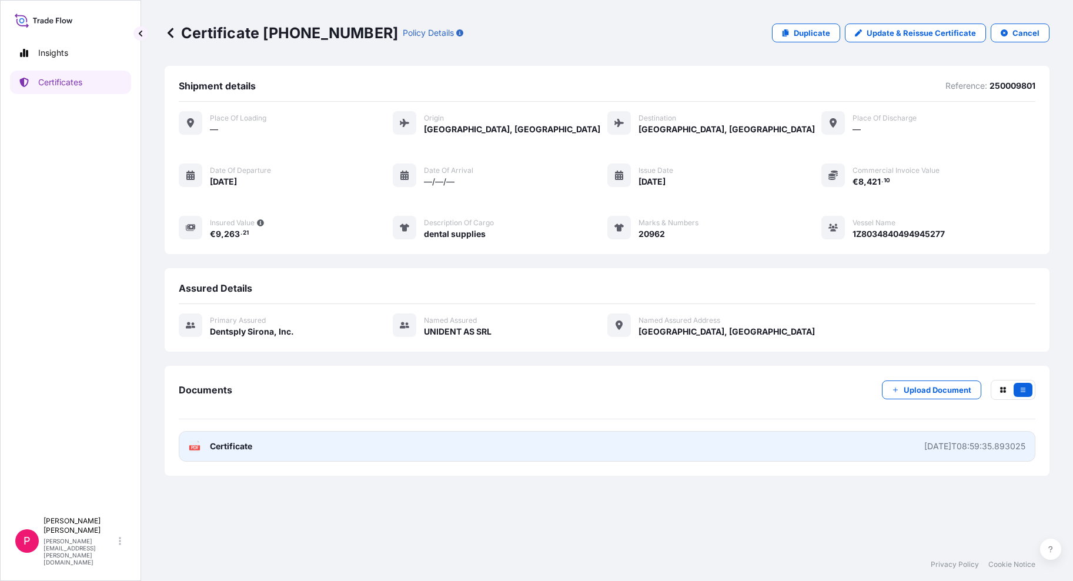
click at [240, 446] on span "Certificate" at bounding box center [231, 446] width 42 height 12
